Goal: Information Seeking & Learning: Learn about a topic

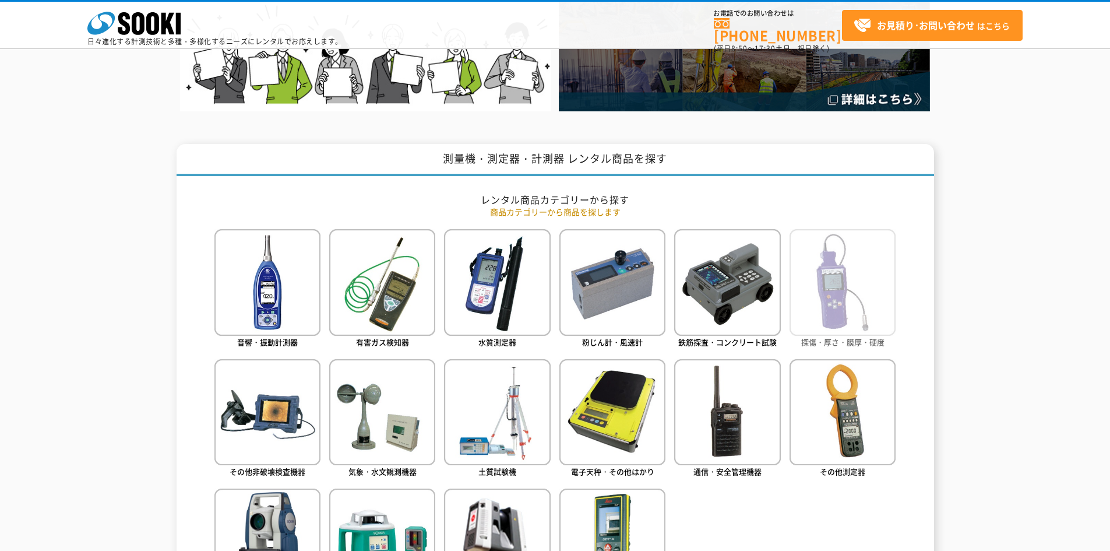
scroll to position [350, 0]
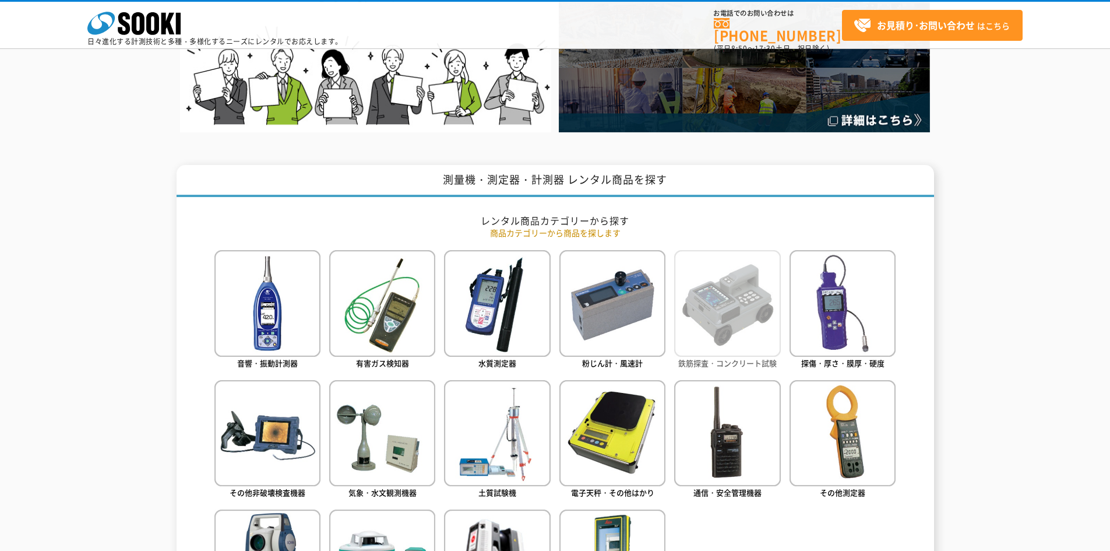
click at [740, 321] on img at bounding box center [727, 303] width 106 height 106
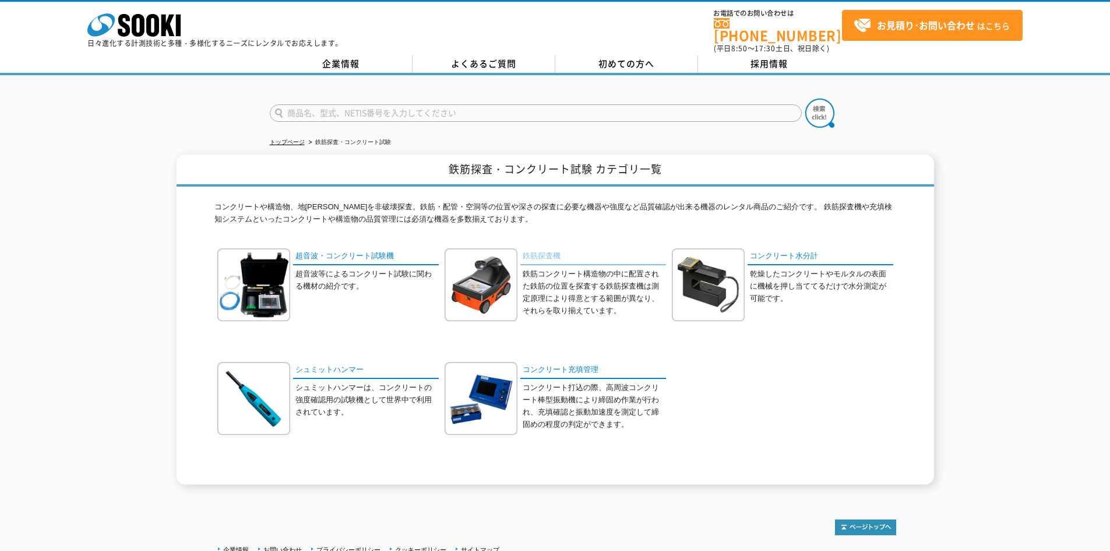
click at [592, 256] on link "鉄筋探査機" at bounding box center [593, 256] width 146 height 17
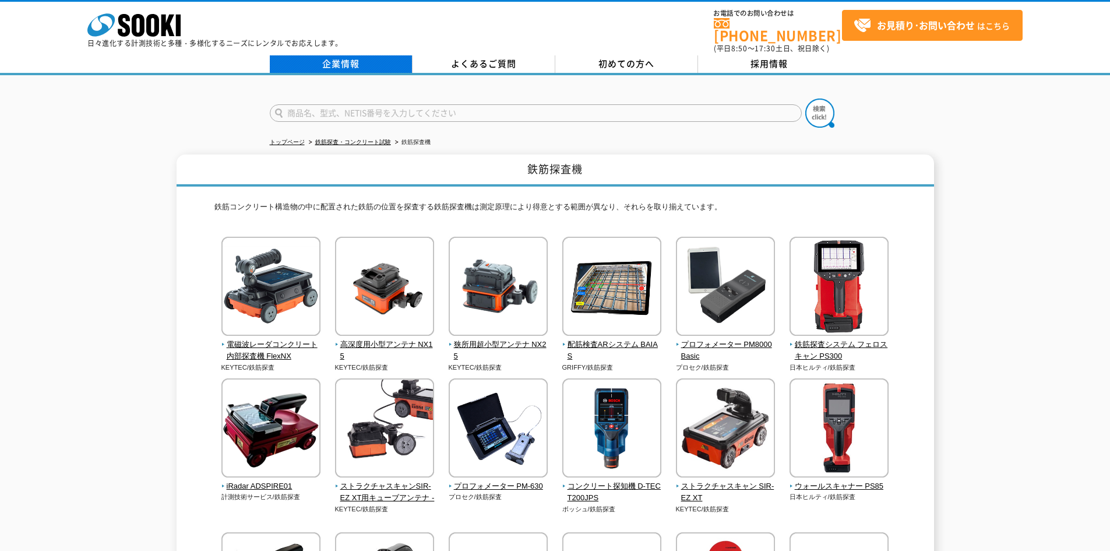
click at [345, 61] on link "企業情報" at bounding box center [341, 63] width 143 height 17
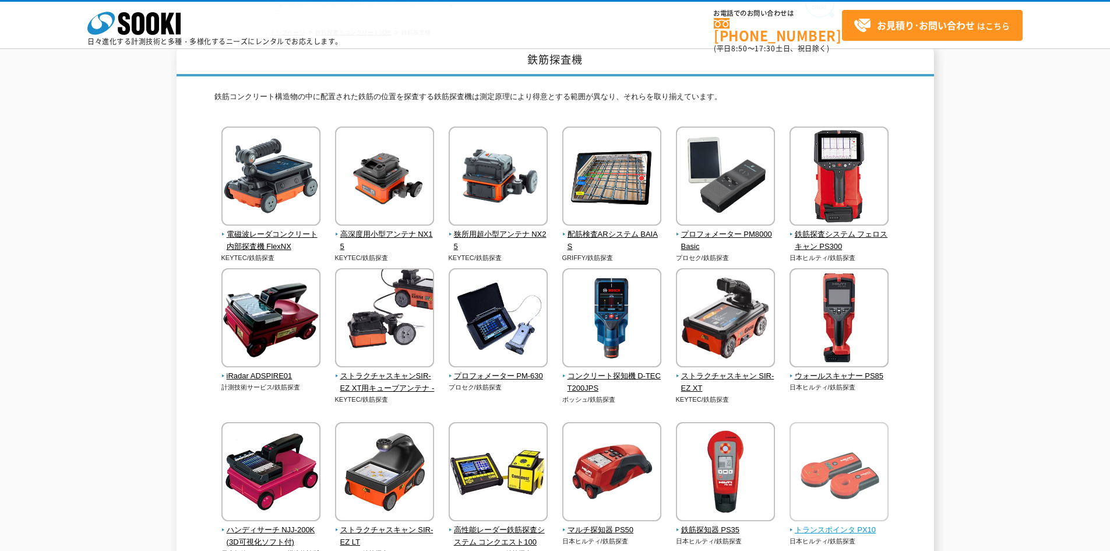
scroll to position [117, 0]
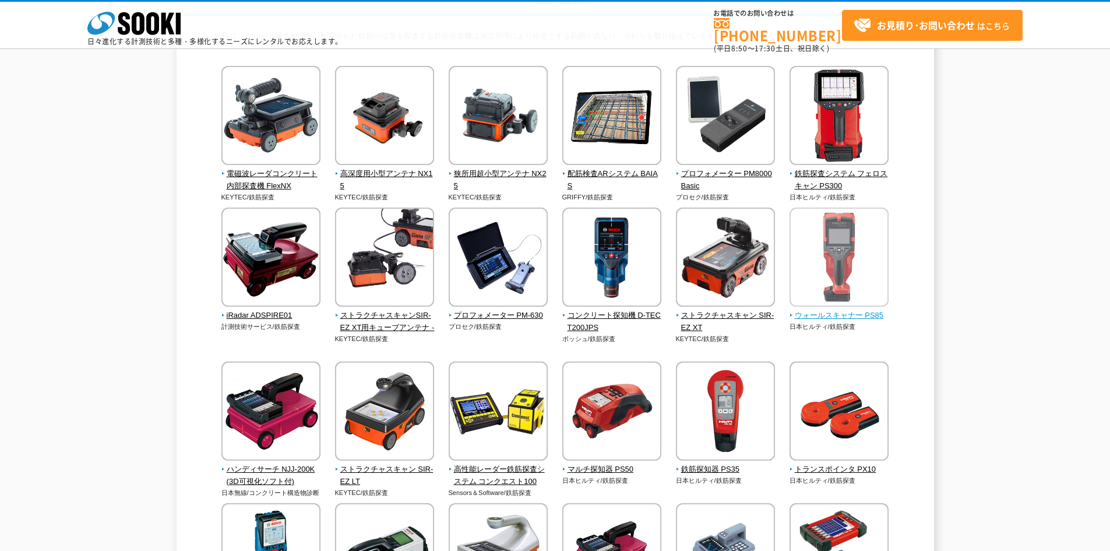
click at [800, 297] on img at bounding box center [838, 258] width 99 height 102
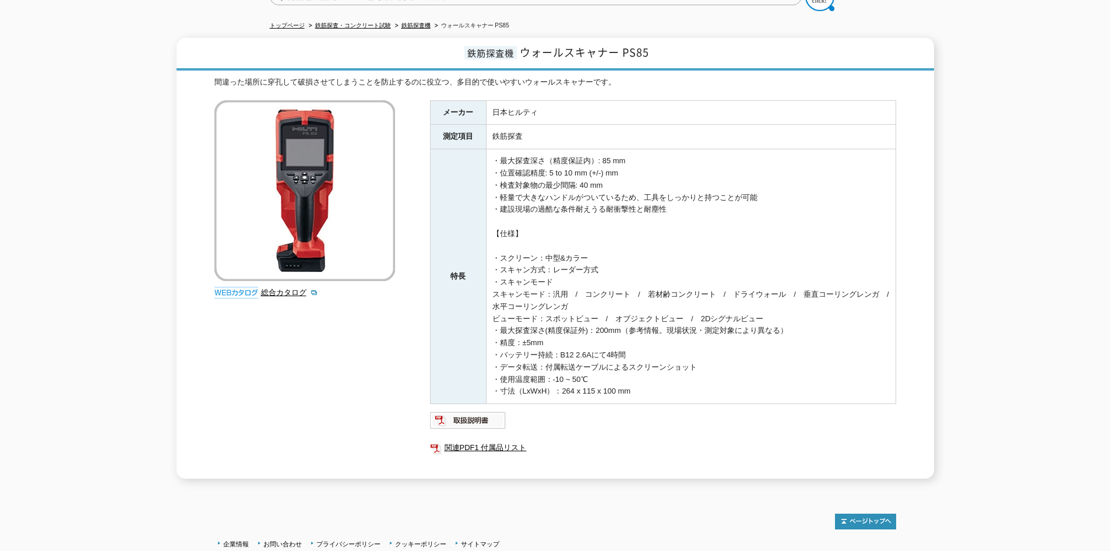
scroll to position [117, 0]
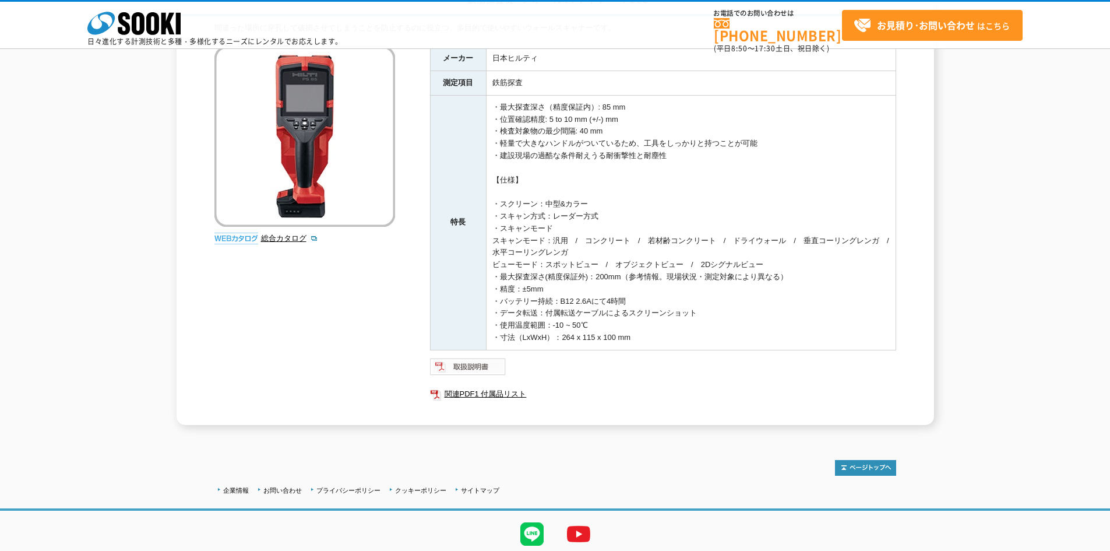
click at [478, 369] on img at bounding box center [468, 366] width 76 height 19
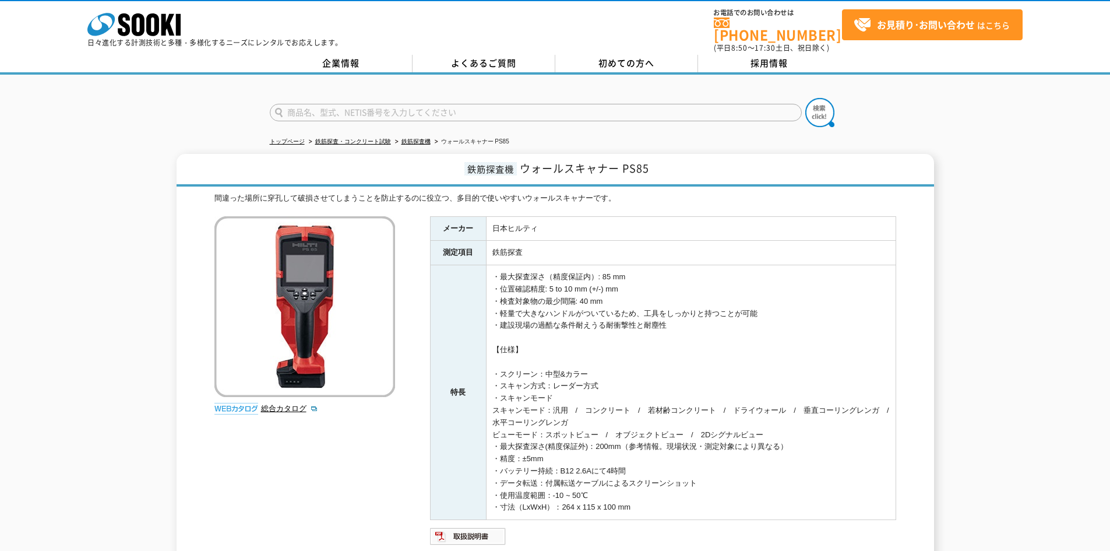
scroll to position [0, 0]
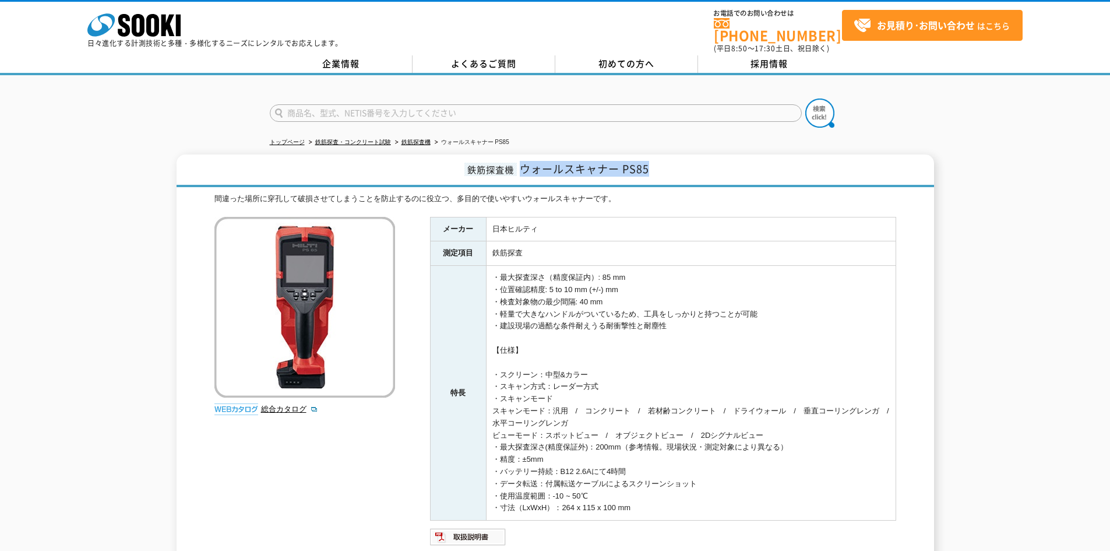
drag, startPoint x: 669, startPoint y: 153, endPoint x: 525, endPoint y: 165, distance: 145.0
click at [523, 164] on h1 "鉄筋探査機 ウォールスキャナー PS85" at bounding box center [555, 170] width 757 height 33
copy span "ウォールスキャナー PS85"
